Goal: Navigation & Orientation: Find specific page/section

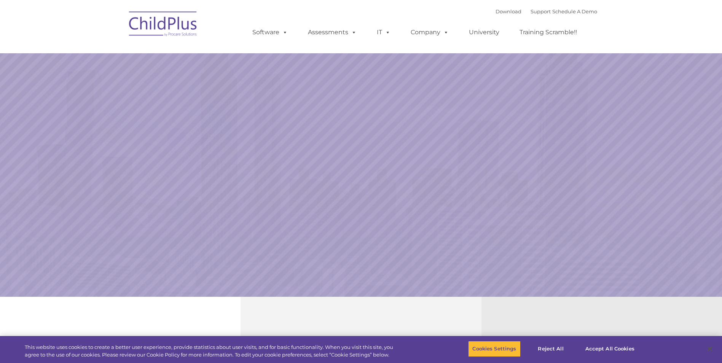
select select "MEDIUM"
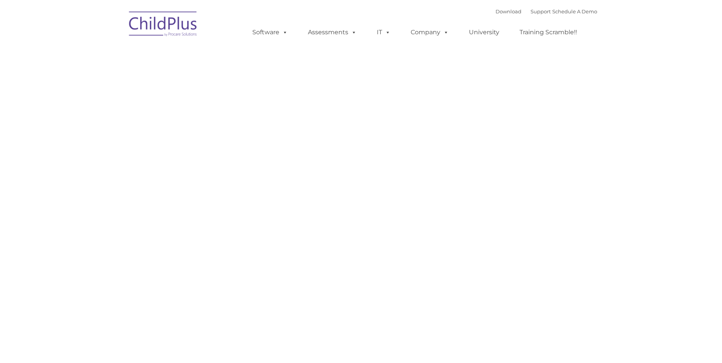
type input ""
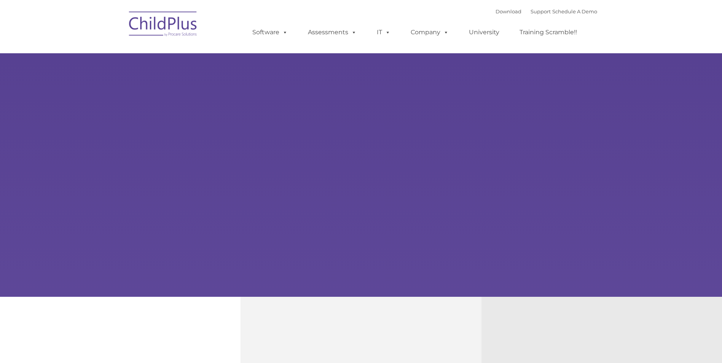
type input ""
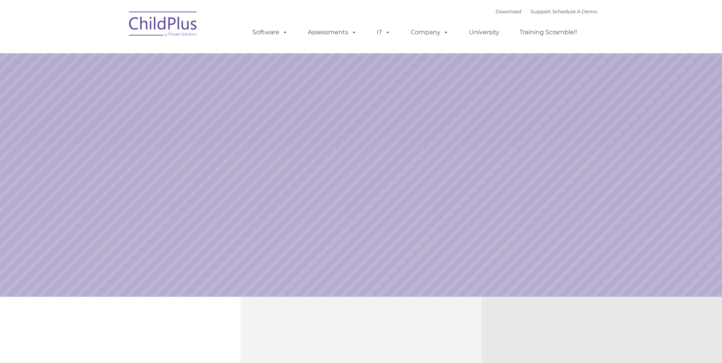
select select "MEDIUM"
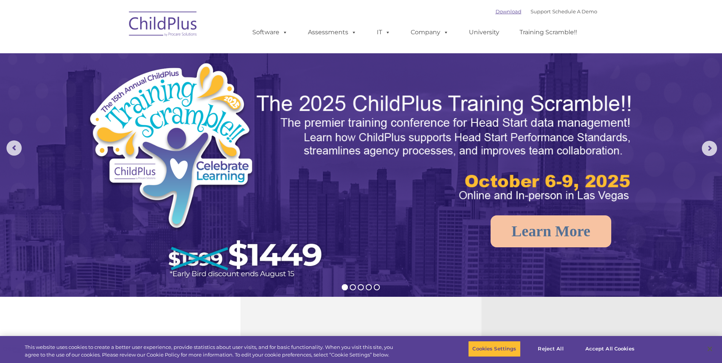
click at [496, 11] on link "Download" at bounding box center [509, 11] width 26 height 6
